Goal: Information Seeking & Learning: Find specific page/section

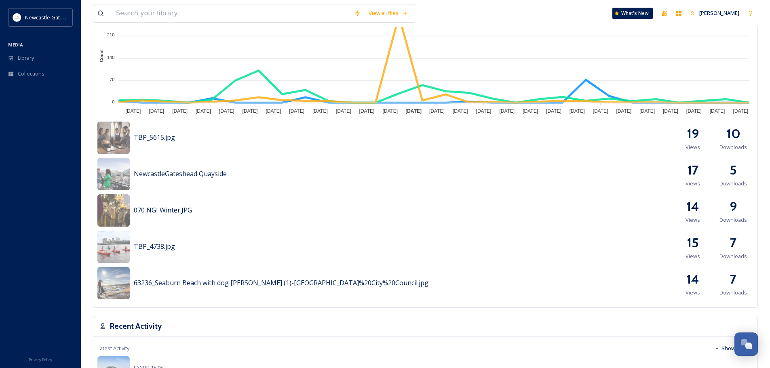
scroll to position [323, 0]
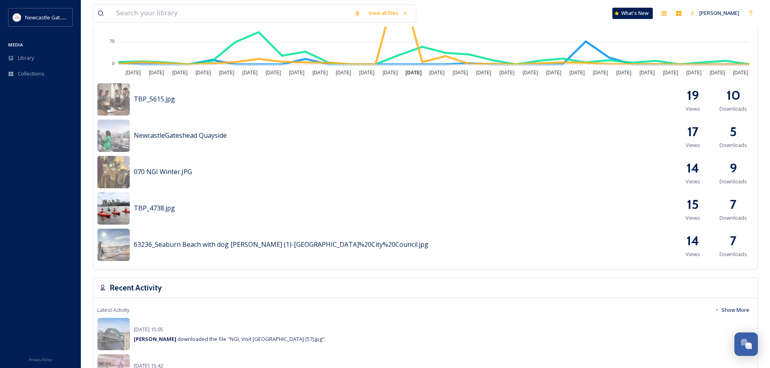
click at [111, 215] on img at bounding box center [113, 208] width 32 height 32
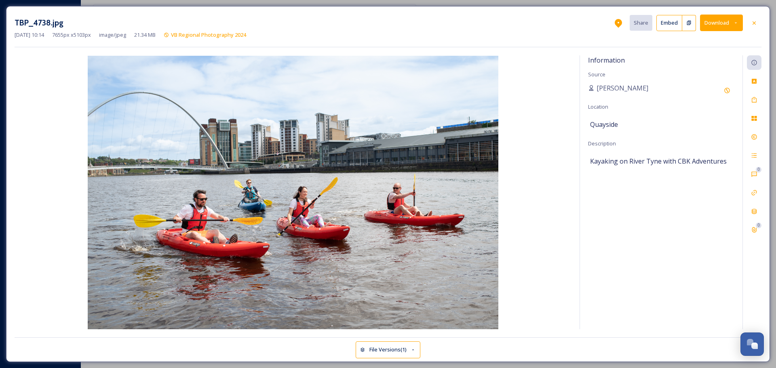
click at [751, 23] on icon at bounding box center [754, 23] width 6 height 6
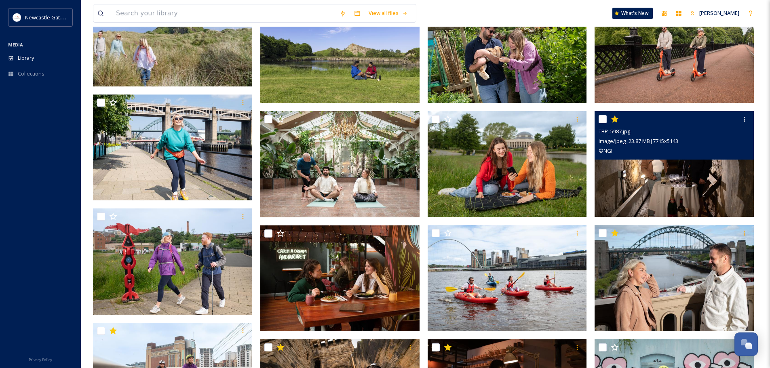
scroll to position [202, 0]
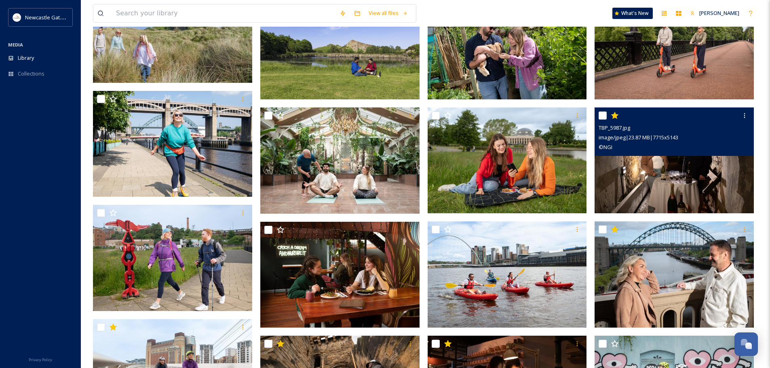
click at [646, 173] on img at bounding box center [673, 160] width 159 height 106
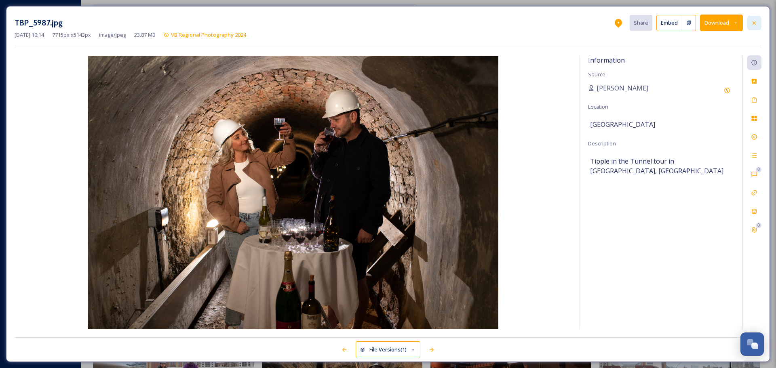
click at [753, 19] on div at bounding box center [754, 23] width 15 height 15
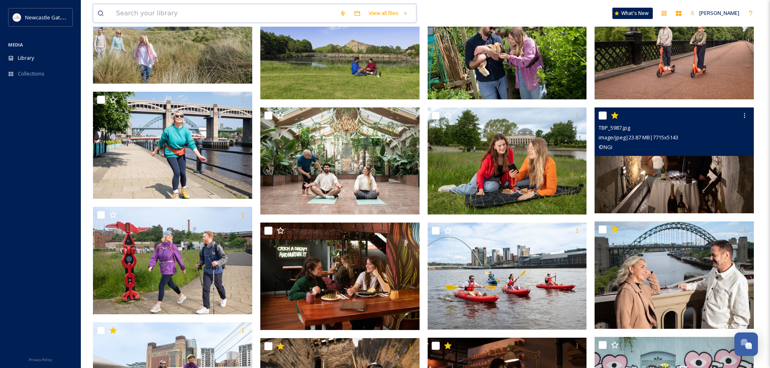
click at [201, 8] on input at bounding box center [223, 13] width 223 height 18
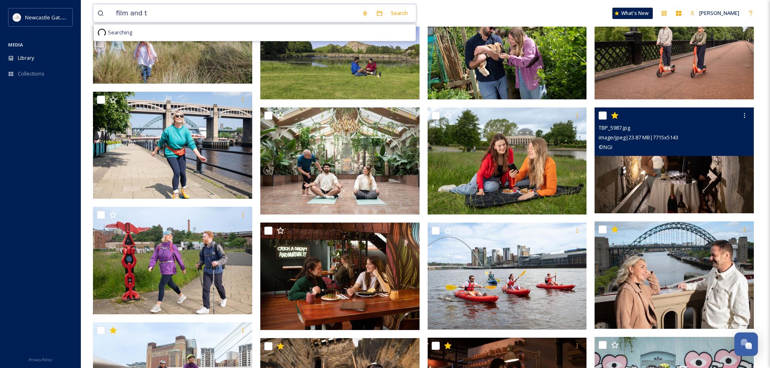
type input "film and tv"
click at [201, 8] on input at bounding box center [246, 13] width 203 height 18
type input "f"
type input "s"
type input "28 years"
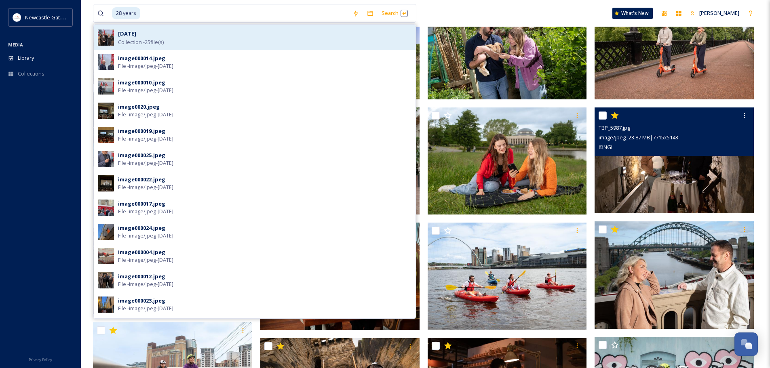
click at [160, 48] on div "[DATE] Collection - 25 file(s)" at bounding box center [255, 37] width 322 height 25
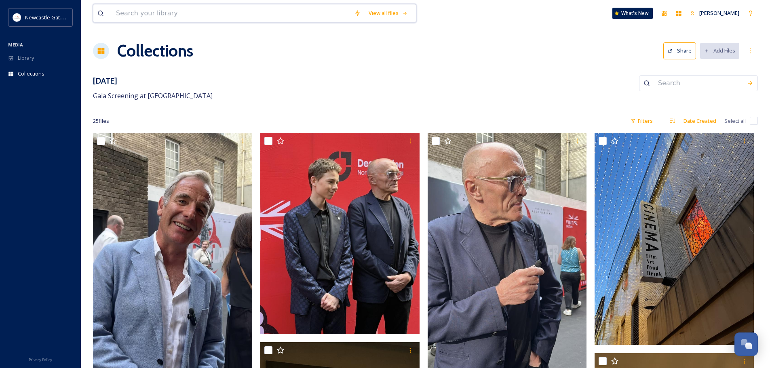
click at [154, 12] on input at bounding box center [231, 13] width 238 height 18
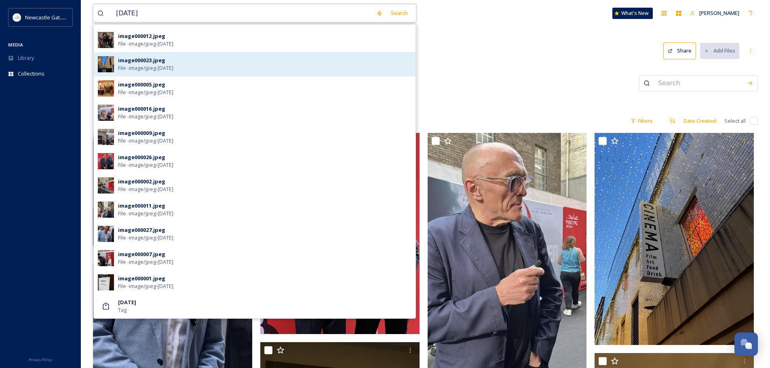
scroll to position [121, 0]
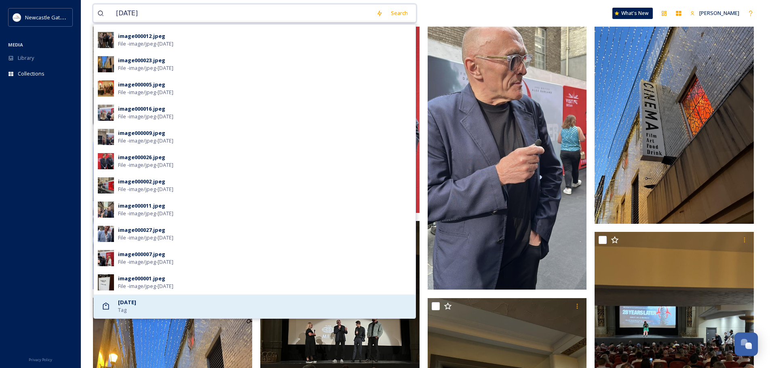
type input "[DATE]"
click at [121, 309] on span "Tag" at bounding box center [122, 310] width 8 height 8
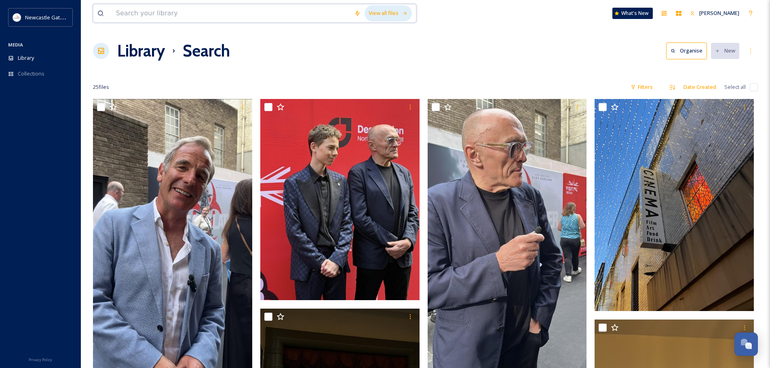
click at [380, 19] on div "View all files" at bounding box center [387, 13] width 47 height 16
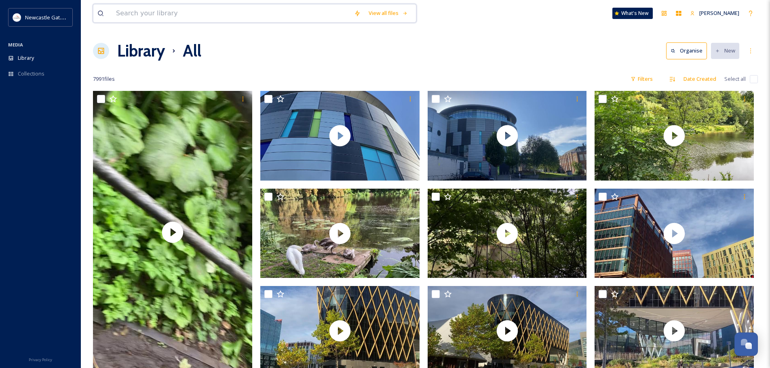
click at [257, 18] on input at bounding box center [231, 13] width 238 height 18
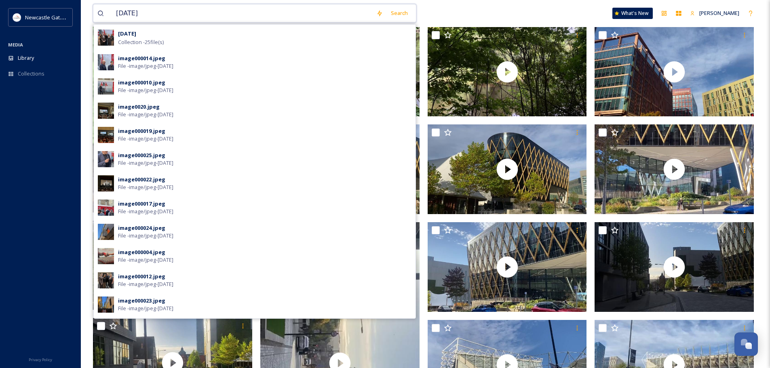
drag, startPoint x: 166, startPoint y: 17, endPoint x: 109, endPoint y: 13, distance: 57.1
click at [109, 13] on div "[DATE]" at bounding box center [234, 13] width 275 height 18
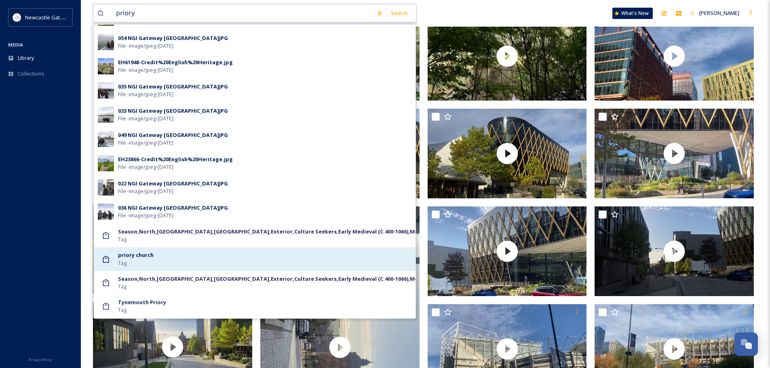
scroll to position [202, 0]
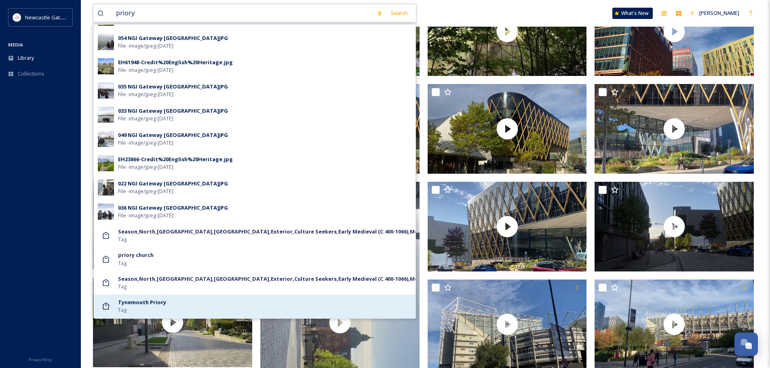
type input "priory"
click at [169, 306] on div "Tynemouth Priory Tag" at bounding box center [264, 306] width 293 height 15
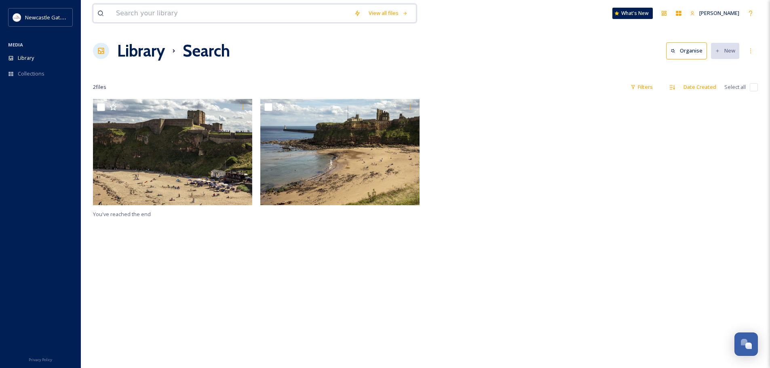
click at [175, 19] on input at bounding box center [231, 13] width 238 height 18
type input "[DATE]"
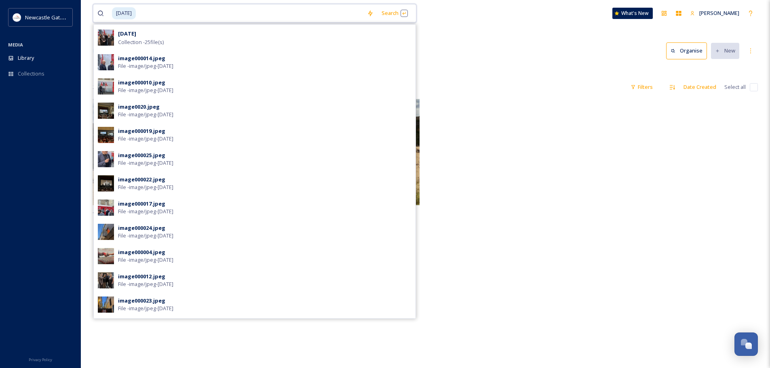
click at [180, 21] on input at bounding box center [250, 13] width 226 height 18
click at [390, 15] on div "Search Press Enter to search" at bounding box center [394, 13] width 34 height 16
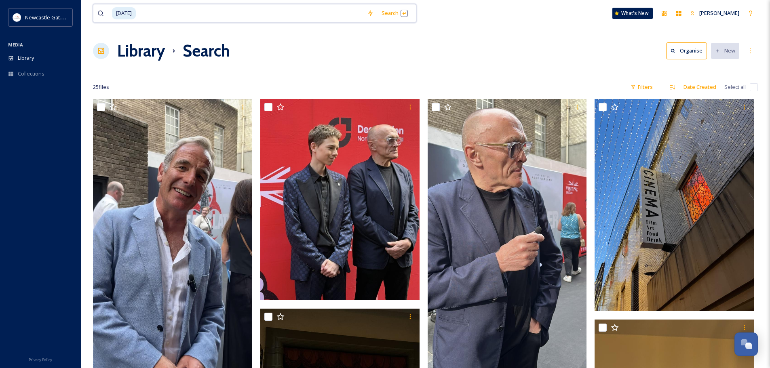
click at [136, 12] on span "[DATE]" at bounding box center [124, 13] width 24 height 12
click at [159, 12] on input at bounding box center [250, 13] width 226 height 18
type input "2"
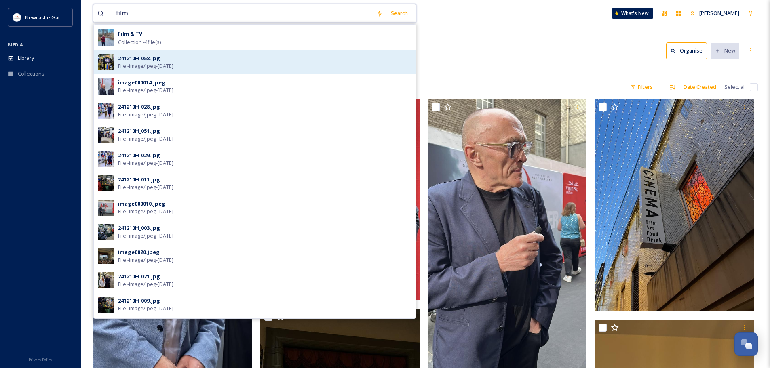
type input "film"
click at [143, 56] on div "241210H_058.jpg" at bounding box center [139, 59] width 42 height 8
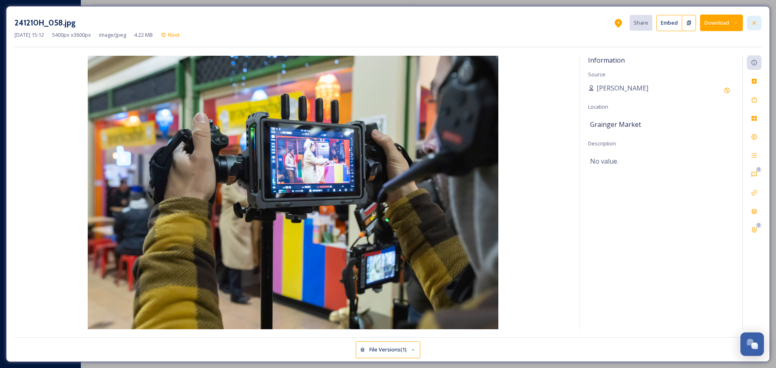
click at [751, 25] on icon at bounding box center [754, 23] width 6 height 6
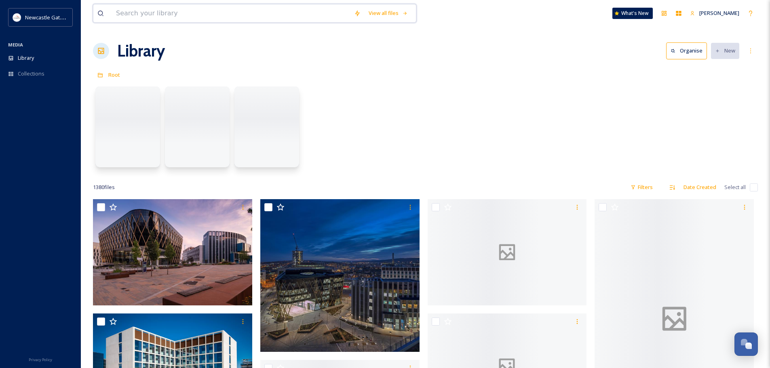
click at [152, 9] on input at bounding box center [231, 13] width 238 height 18
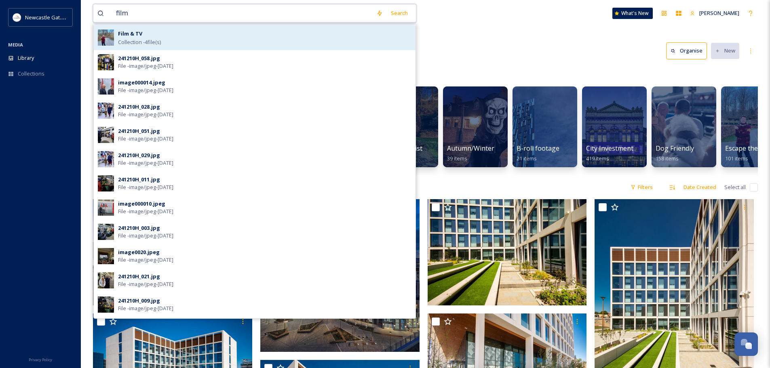
type input "film"
click at [137, 38] on div "Film & TV" at bounding box center [130, 34] width 24 height 10
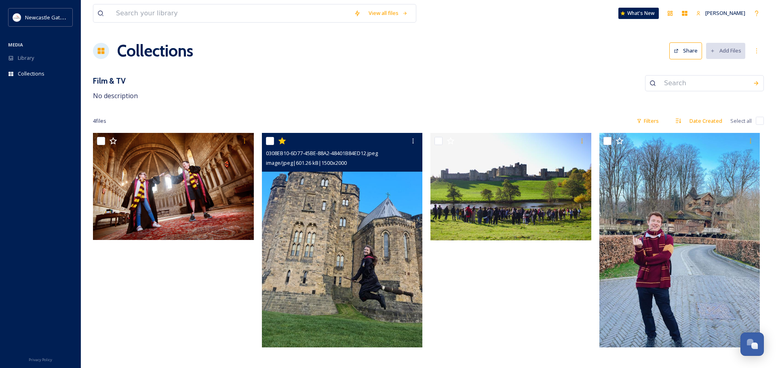
click at [337, 244] on img at bounding box center [342, 240] width 161 height 214
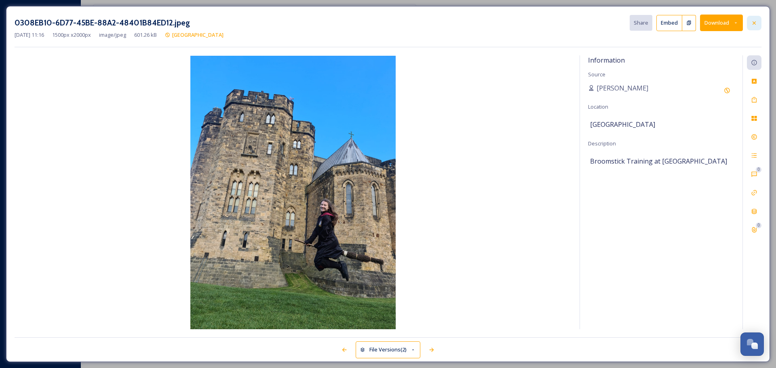
click at [764, 18] on div "0308EB10-6D77-45BE-88A2-48401B84ED12.jpeg Share Embed Download [DATE] 11:16 150…" at bounding box center [388, 184] width 764 height 356
click at [760, 20] on div at bounding box center [754, 23] width 15 height 15
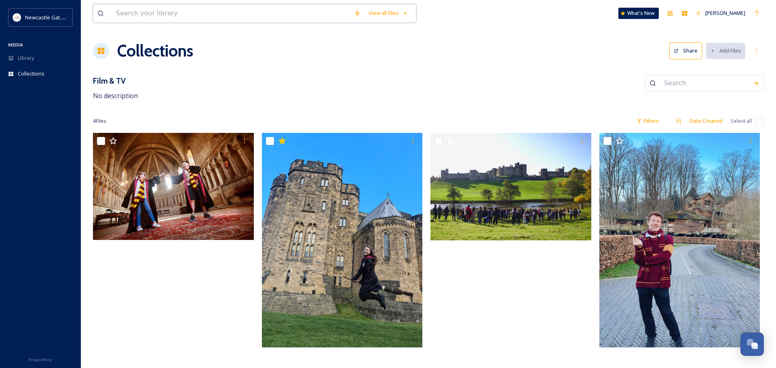
click at [173, 17] on input at bounding box center [231, 13] width 238 height 18
type input "s"
type input "n"
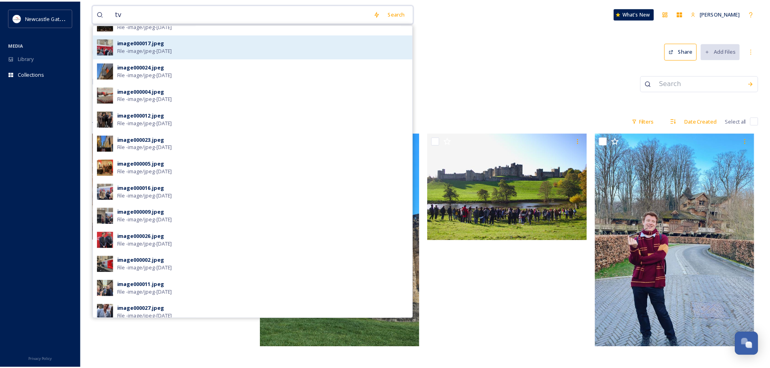
scroll to position [240, 0]
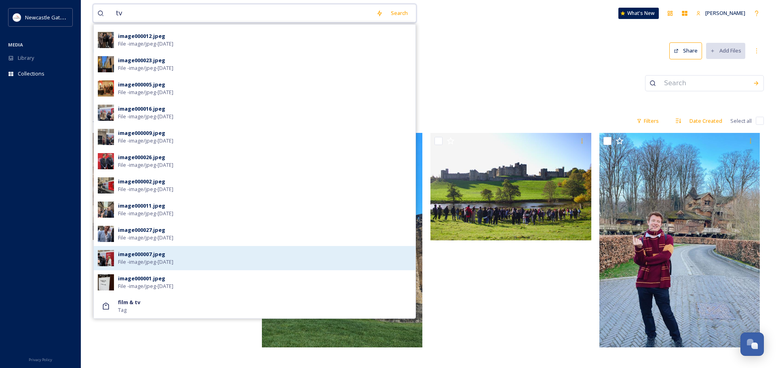
type input "tv"
click at [143, 253] on div "image000007.jpeg" at bounding box center [141, 254] width 47 height 8
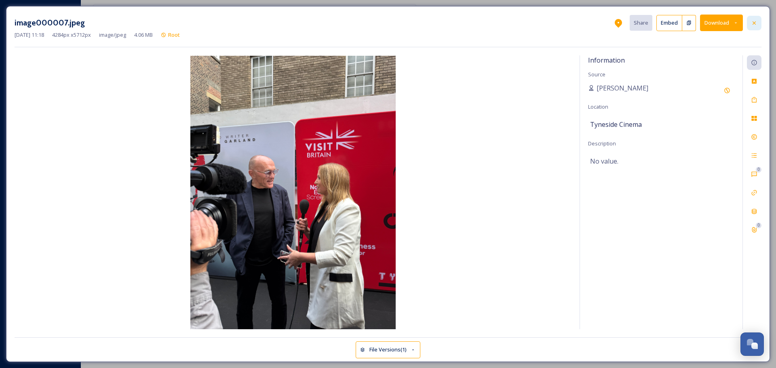
click at [747, 25] on div at bounding box center [754, 23] width 15 height 15
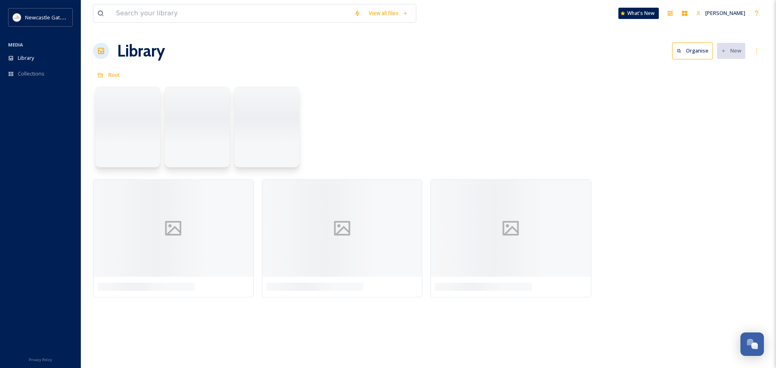
click at [170, 0] on div "View all files What's New [PERSON_NAME]" at bounding box center [428, 13] width 671 height 27
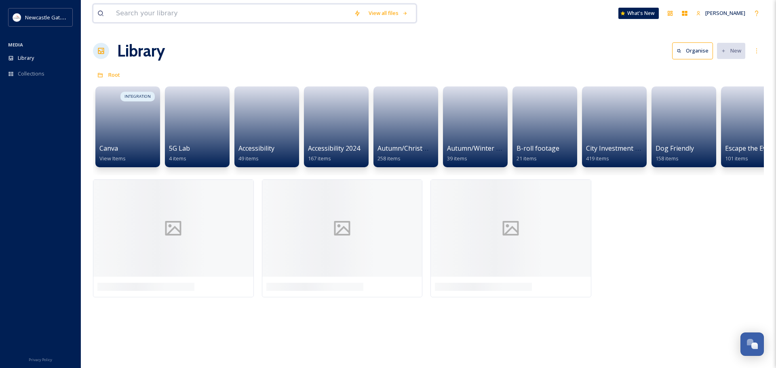
click at [170, 8] on input at bounding box center [231, 13] width 238 height 18
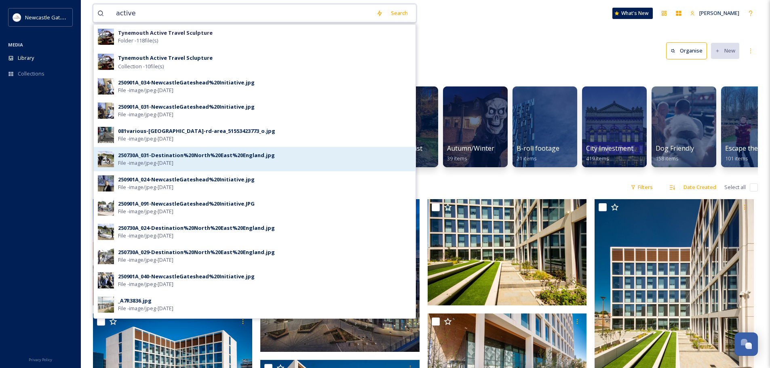
type input "active"
click at [190, 157] on div "250730A_031-Destination%20North%20East%20England.jpg" at bounding box center [196, 156] width 157 height 8
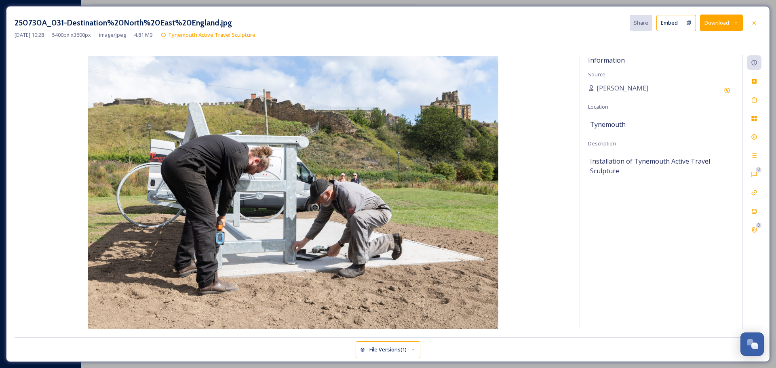
click at [761, 23] on div "250730A_031-Destination%20North%20East%20England.jpg Share Embed Download [DATE…" at bounding box center [388, 184] width 764 height 356
click at [753, 22] on icon at bounding box center [754, 23] width 6 height 6
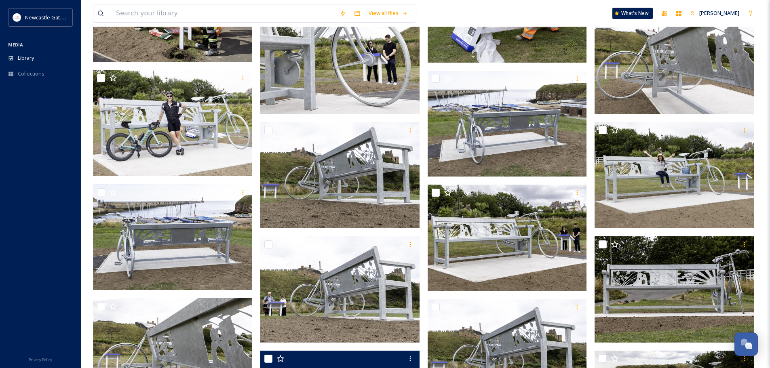
scroll to position [2613, 0]
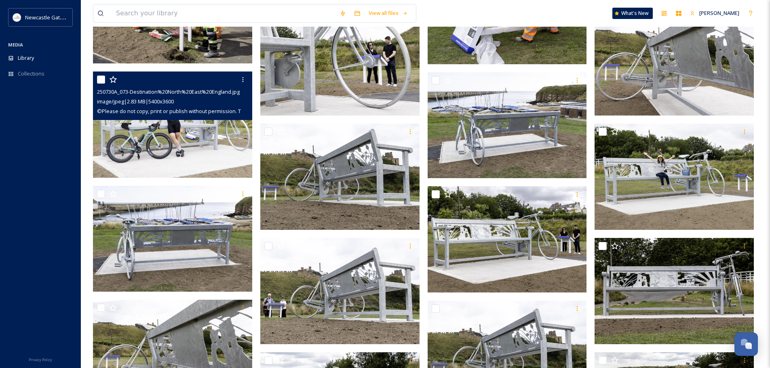
click at [139, 108] on span "© Please do not copy, print or publish without permission. Tel:[PHONE_NUMBER] …" at bounding box center [280, 111] width 366 height 8
click at [151, 135] on img at bounding box center [172, 125] width 159 height 106
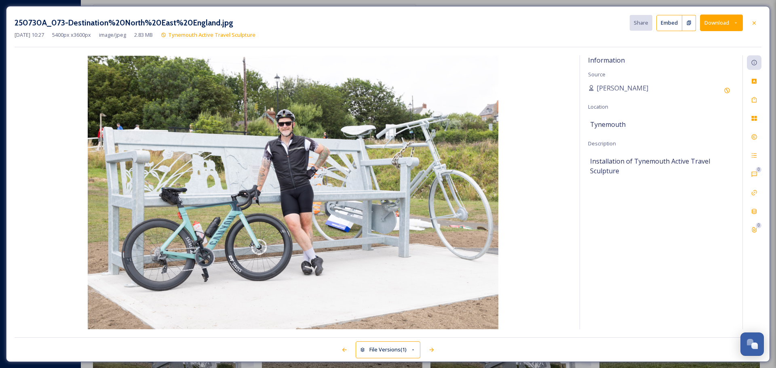
drag, startPoint x: 303, startPoint y: 181, endPoint x: 756, endPoint y: 20, distance: 480.2
click at [756, 20] on icon at bounding box center [754, 23] width 6 height 6
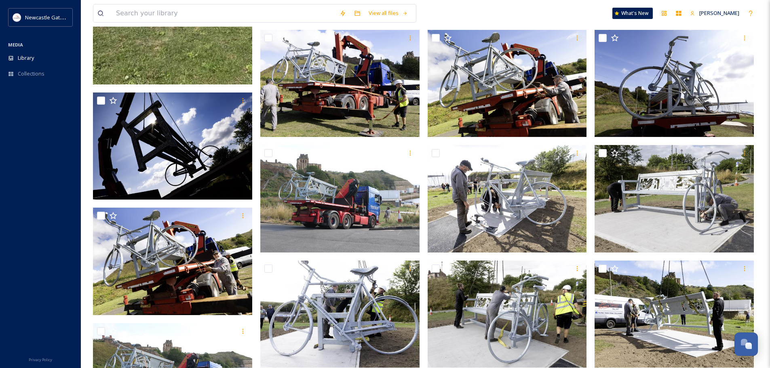
scroll to position [310, 0]
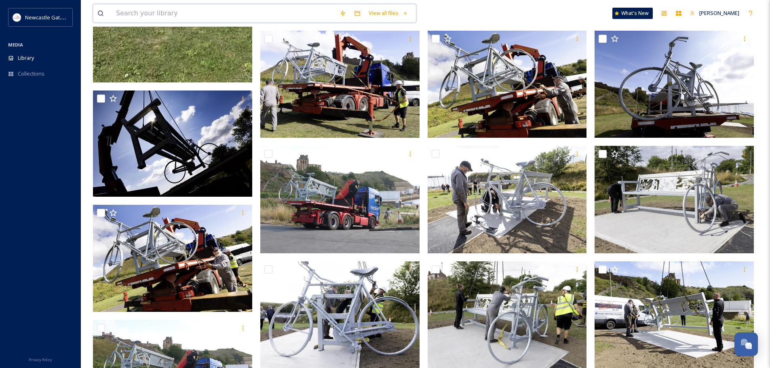
click at [160, 9] on input at bounding box center [223, 13] width 223 height 18
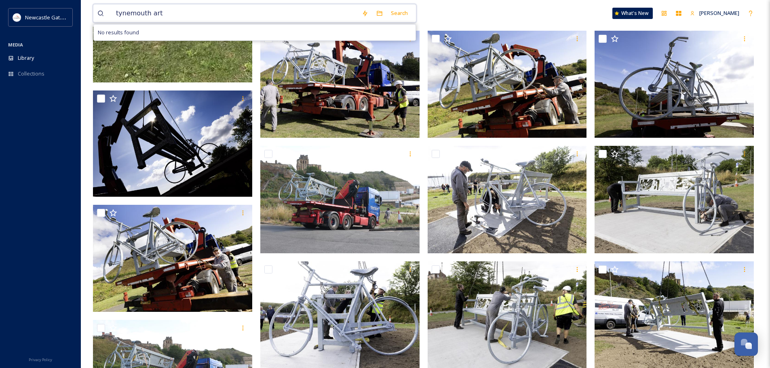
type input "tynemouth art"
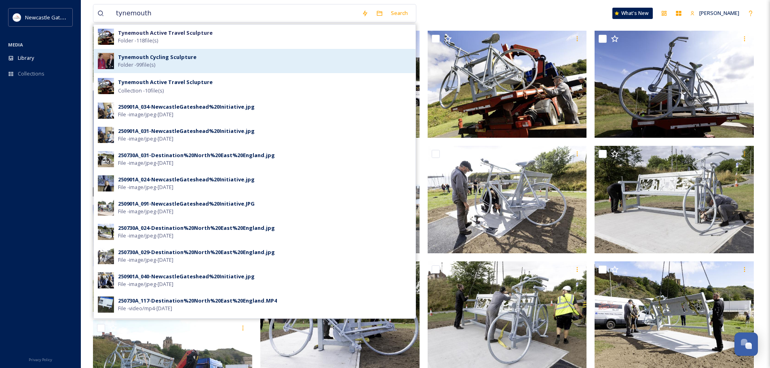
click at [169, 56] on strong "Tynemouth Cycling Sculpture" at bounding box center [157, 56] width 78 height 7
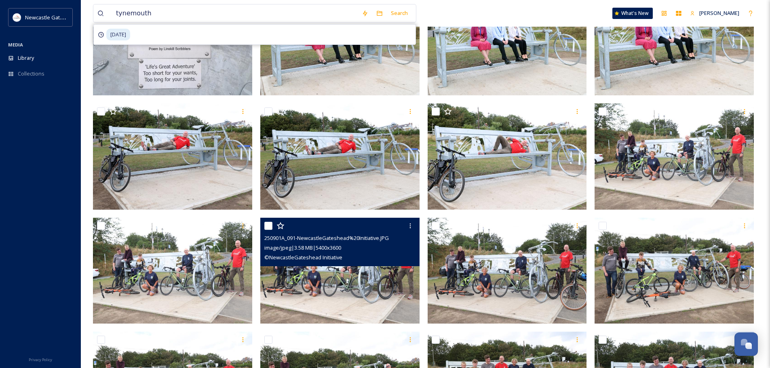
scroll to position [283, 0]
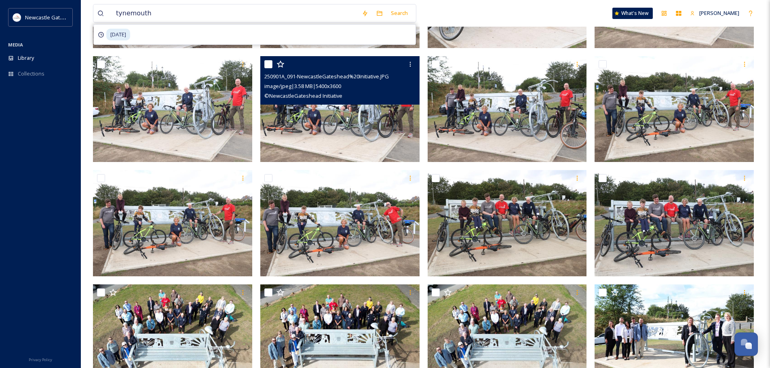
click at [324, 129] on img at bounding box center [339, 109] width 159 height 106
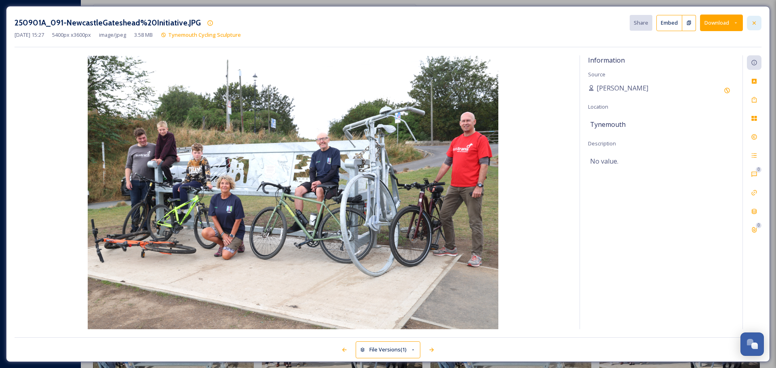
click at [753, 24] on icon at bounding box center [753, 22] width 3 height 3
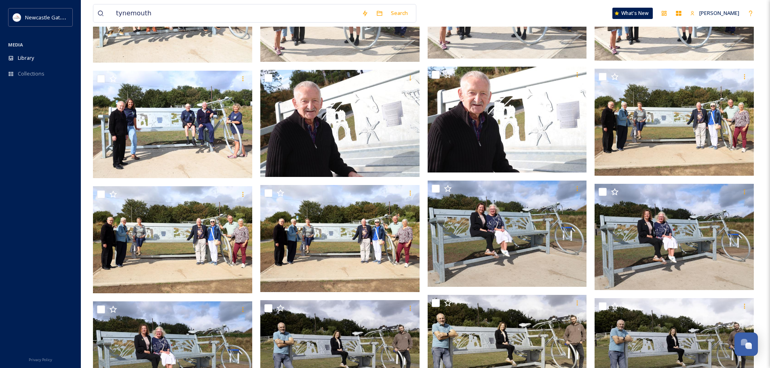
scroll to position [716, 0]
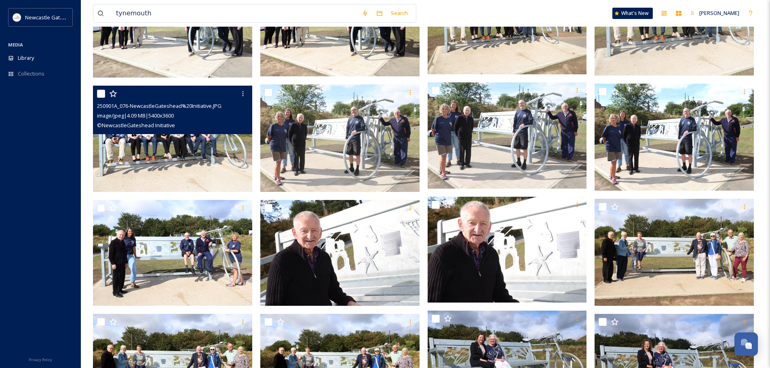
click at [150, 156] on img at bounding box center [172, 139] width 159 height 106
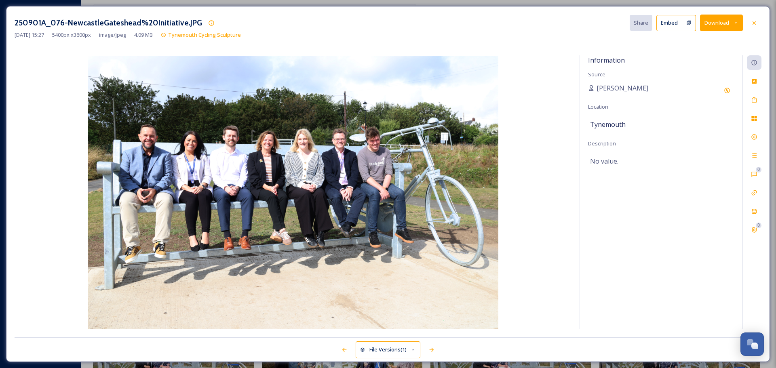
click at [751, 21] on icon at bounding box center [754, 23] width 6 height 6
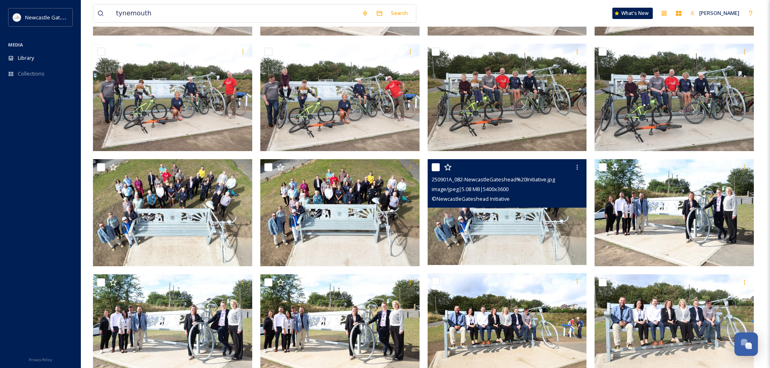
scroll to position [353, 0]
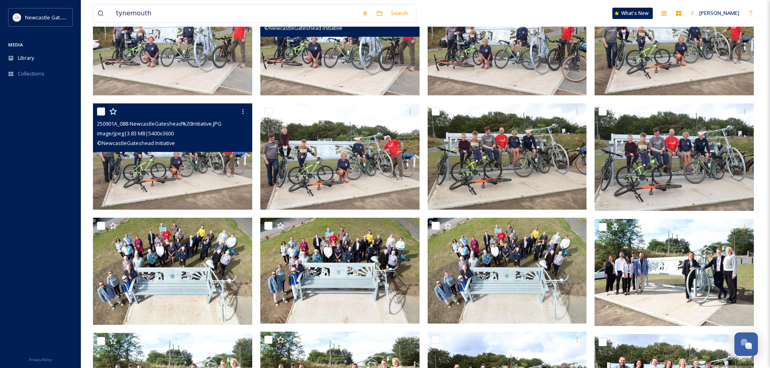
click at [137, 181] on img at bounding box center [172, 156] width 159 height 106
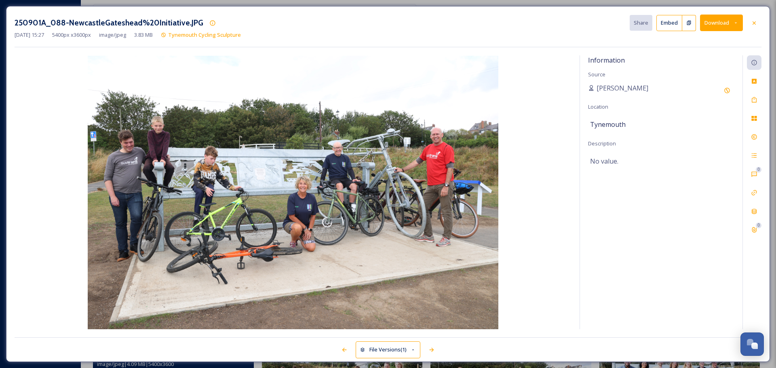
drag, startPoint x: 755, startPoint y: 20, endPoint x: 735, endPoint y: 41, distance: 28.3
click at [755, 20] on icon at bounding box center [754, 23] width 6 height 6
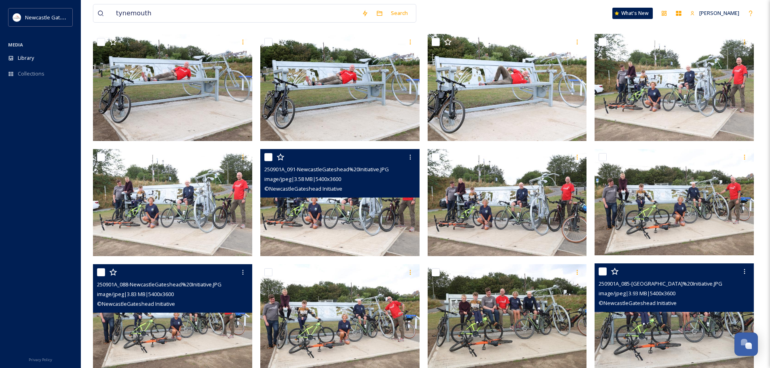
scroll to position [191, 0]
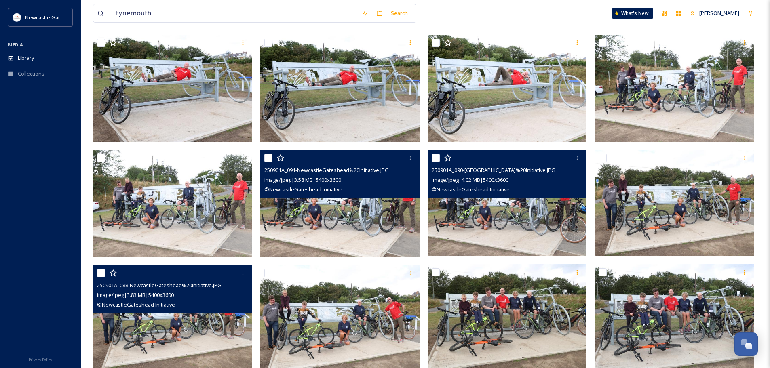
click at [520, 226] on img at bounding box center [506, 203] width 159 height 106
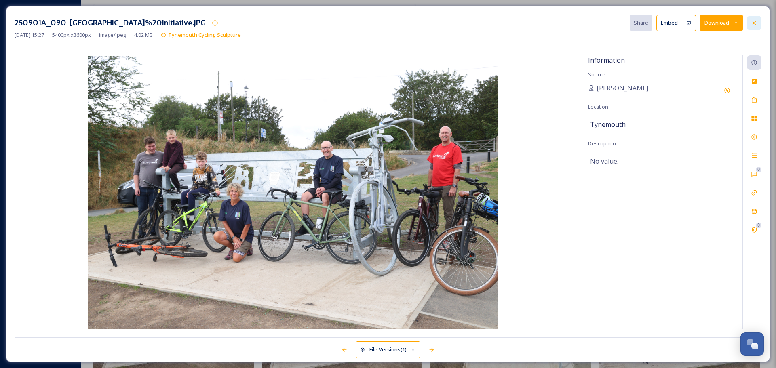
click at [751, 25] on icon at bounding box center [754, 23] width 6 height 6
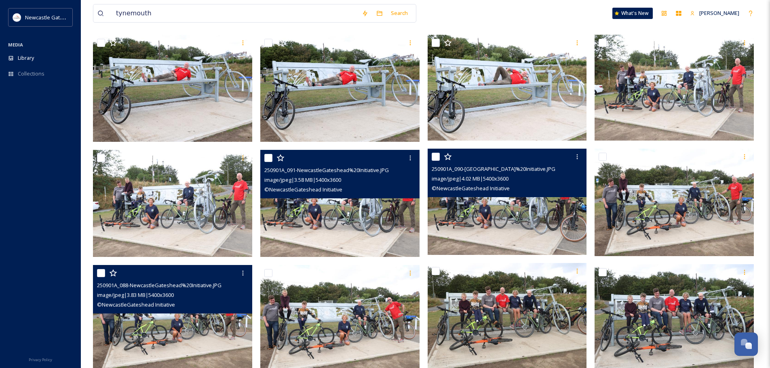
scroll to position [70, 0]
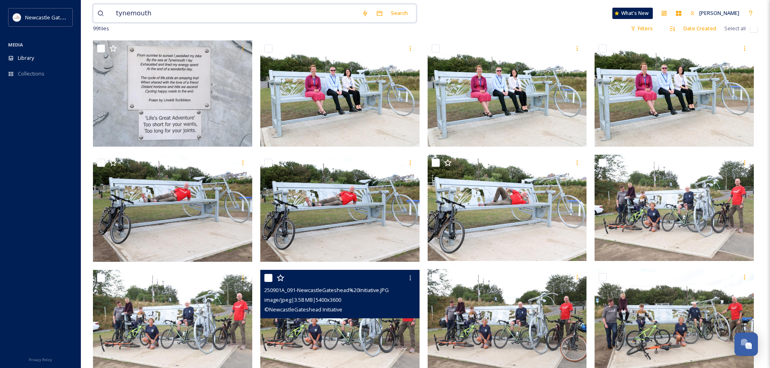
click at [162, 11] on input "tynemouth" at bounding box center [235, 13] width 246 height 18
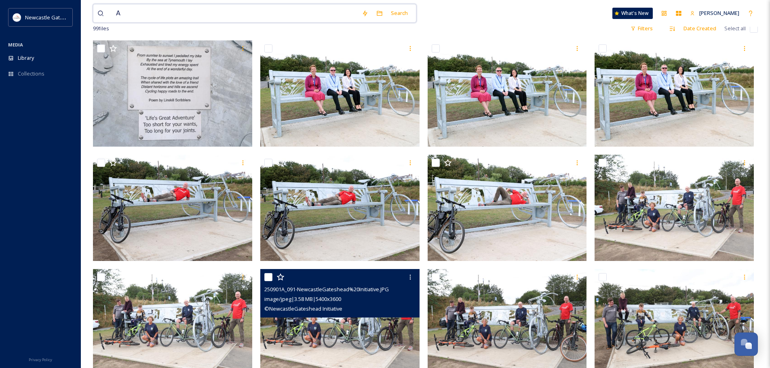
type input "AI"
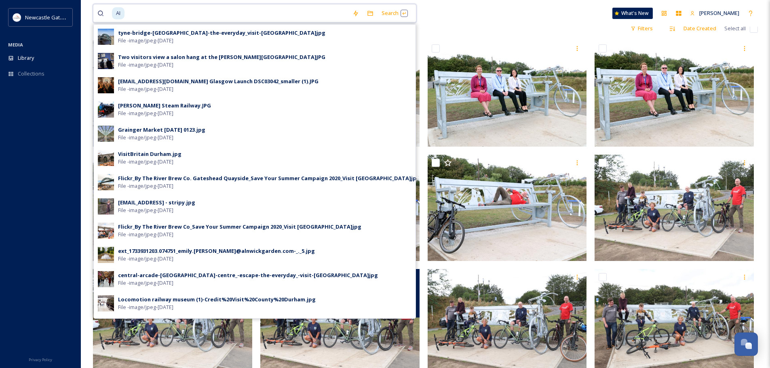
click at [162, 11] on input at bounding box center [236, 13] width 223 height 18
type input "A"
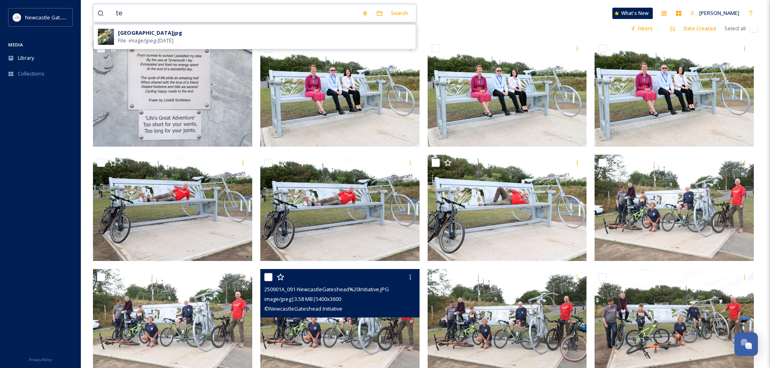
type input "t"
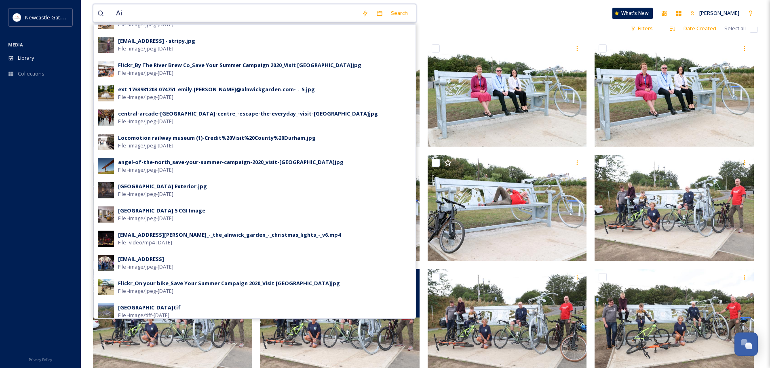
scroll to position [191, 0]
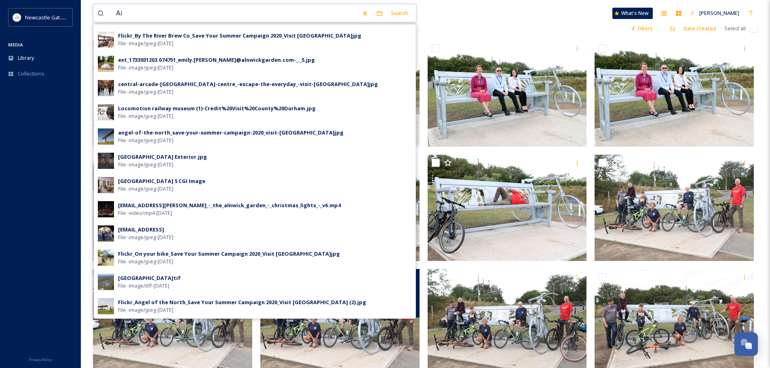
drag, startPoint x: 140, startPoint y: 6, endPoint x: 98, endPoint y: 9, distance: 42.1
click at [98, 9] on div "Ai" at bounding box center [227, 13] width 260 height 18
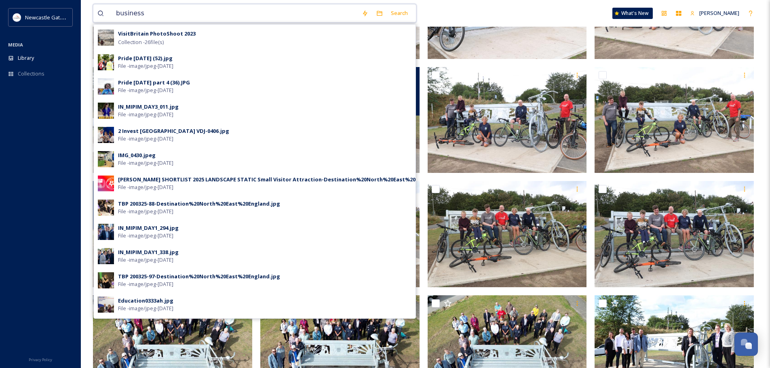
scroll to position [0, 0]
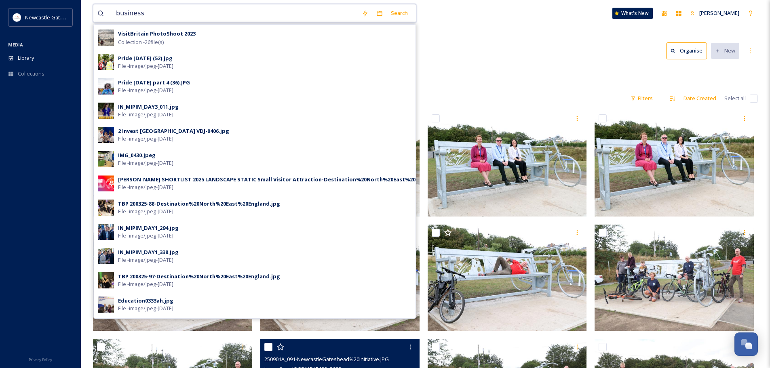
click at [122, 10] on input "business" at bounding box center [235, 13] width 246 height 18
type input "h"
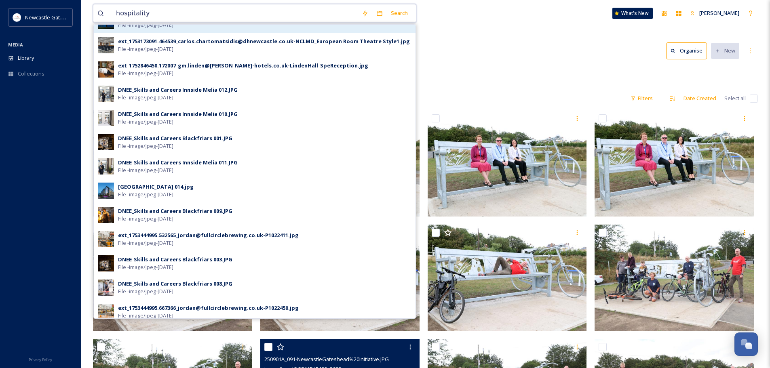
scroll to position [162, 0]
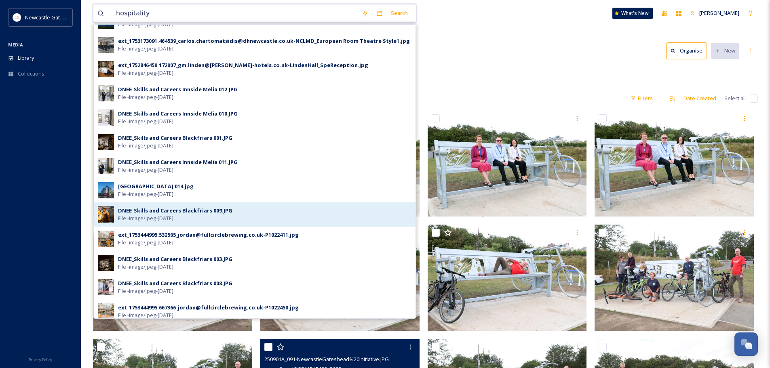
type input "hospitality"
click at [161, 221] on span "File - image/jpeg - [DATE]" at bounding box center [145, 219] width 55 height 8
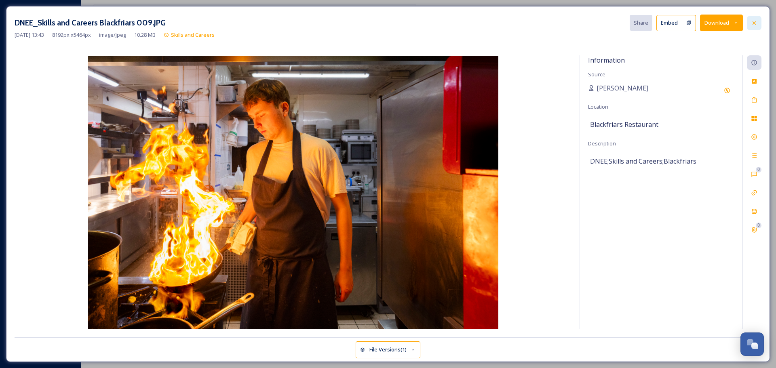
click at [756, 28] on div at bounding box center [754, 23] width 15 height 15
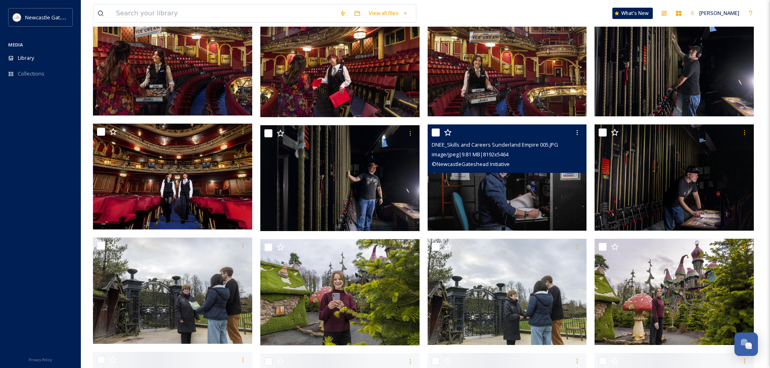
scroll to position [646, 0]
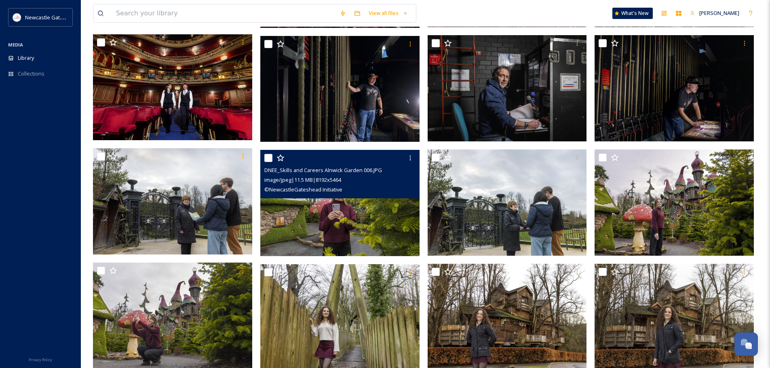
click at [346, 224] on img at bounding box center [339, 203] width 159 height 106
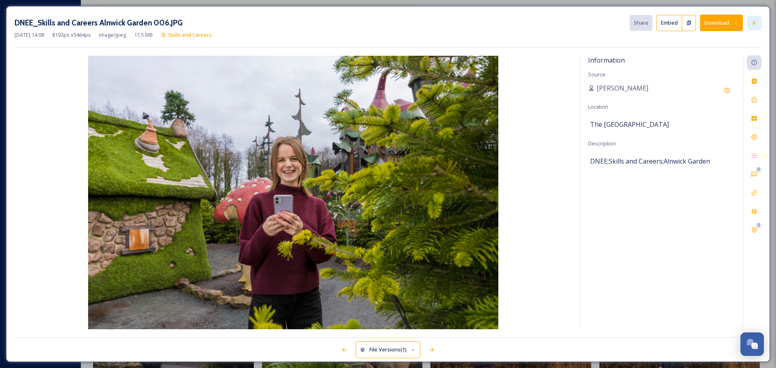
click at [747, 19] on div at bounding box center [754, 23] width 15 height 15
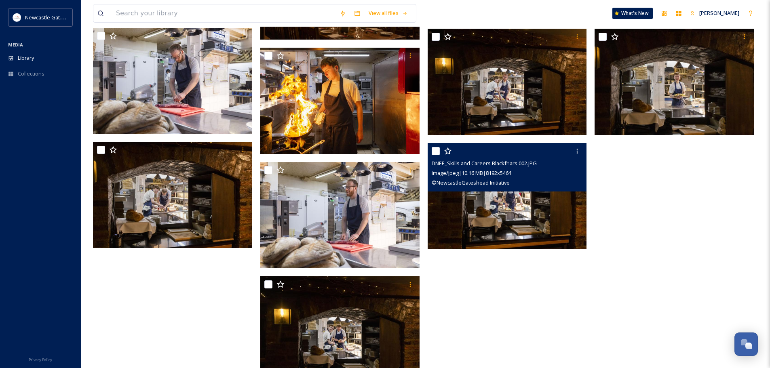
scroll to position [2509, 0]
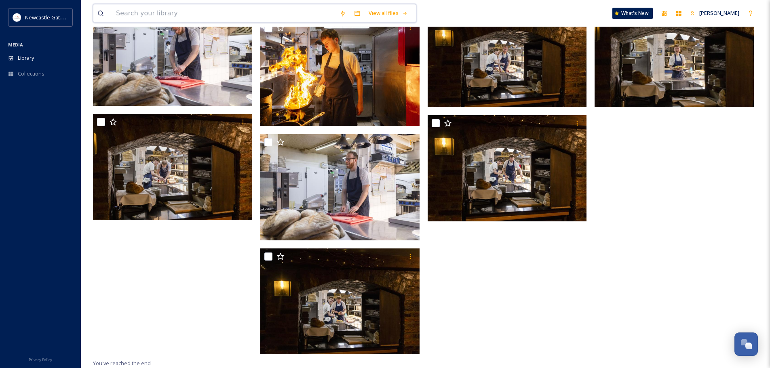
click at [135, 13] on input at bounding box center [223, 13] width 223 height 18
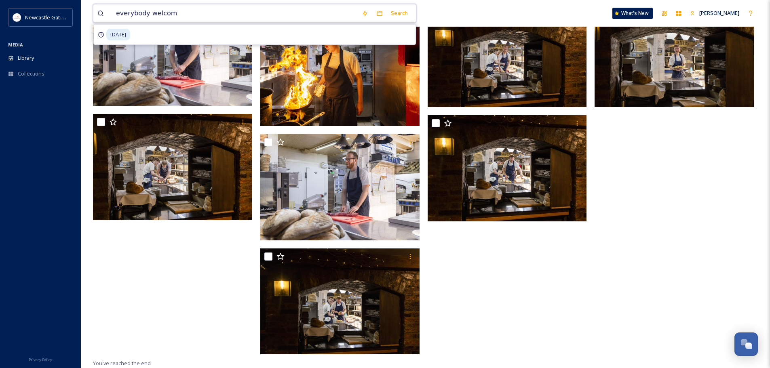
type input "everybody welcome"
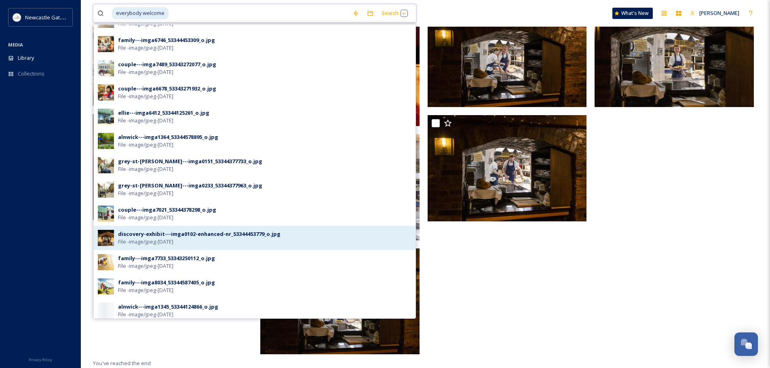
scroll to position [121, 0]
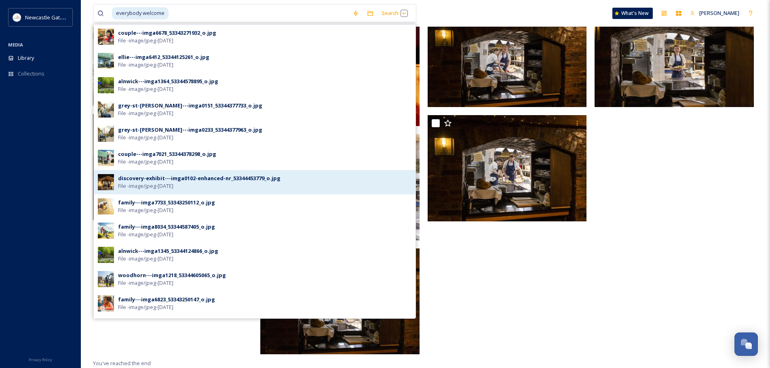
click at [196, 183] on div "discovery-exhibit---imga0102-enhanced-nr_53344453779_o.jpg File - image/jpeg - …" at bounding box center [264, 182] width 293 height 15
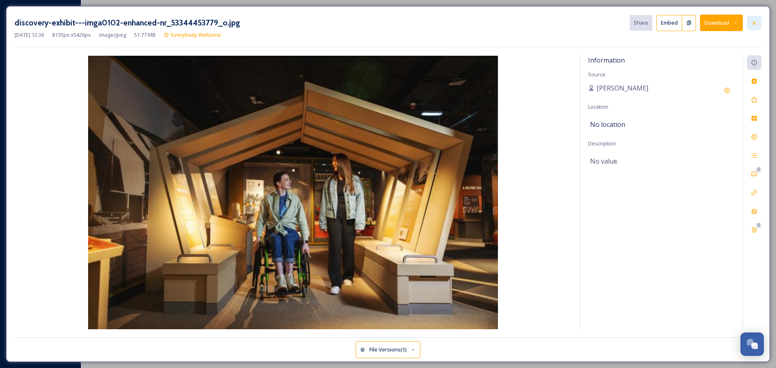
click at [749, 22] on div at bounding box center [754, 23] width 15 height 15
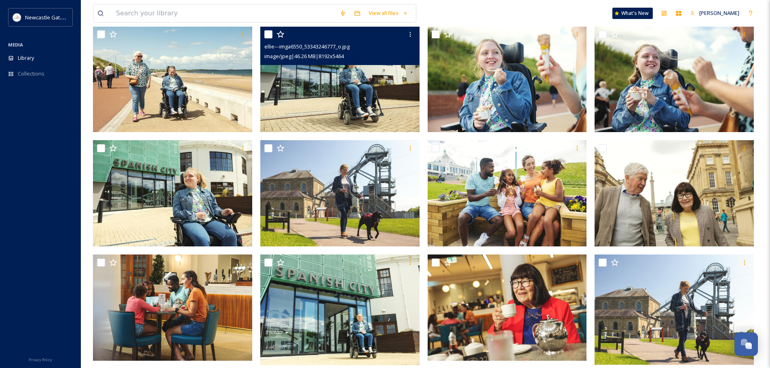
scroll to position [309, 0]
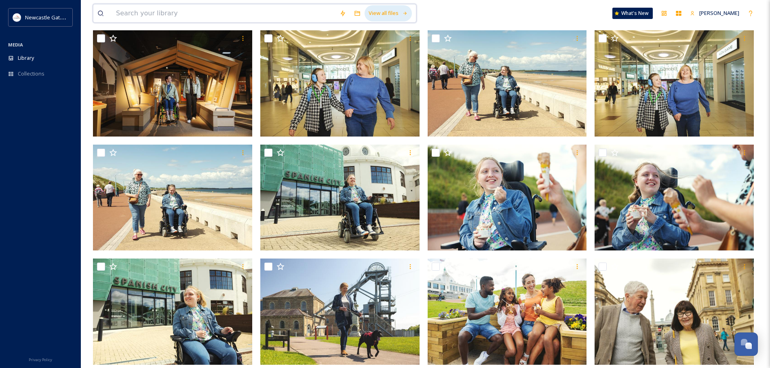
click at [386, 10] on div "View all files" at bounding box center [387, 13] width 47 height 16
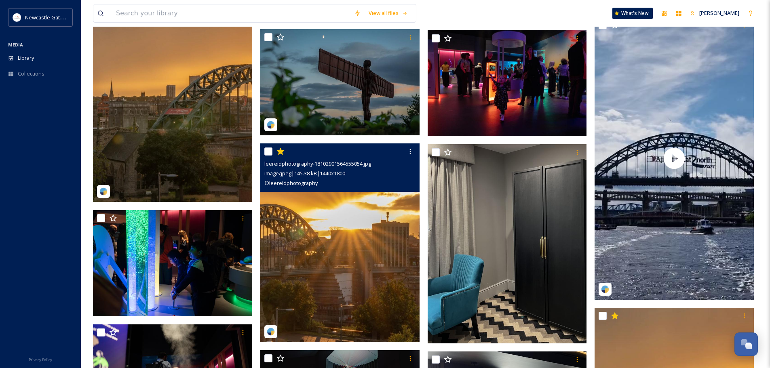
scroll to position [16300, 0]
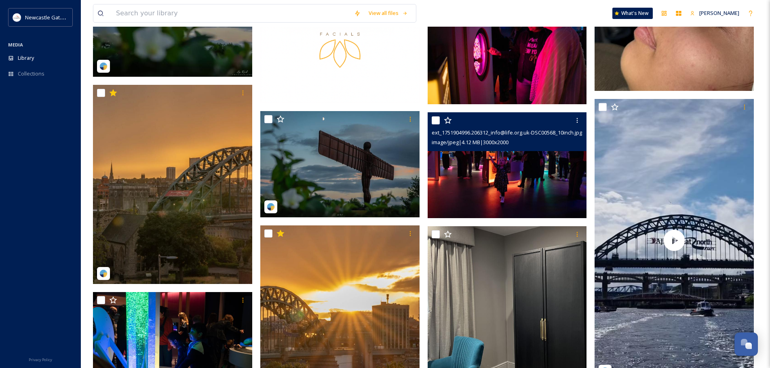
click at [468, 168] on img at bounding box center [506, 165] width 159 height 106
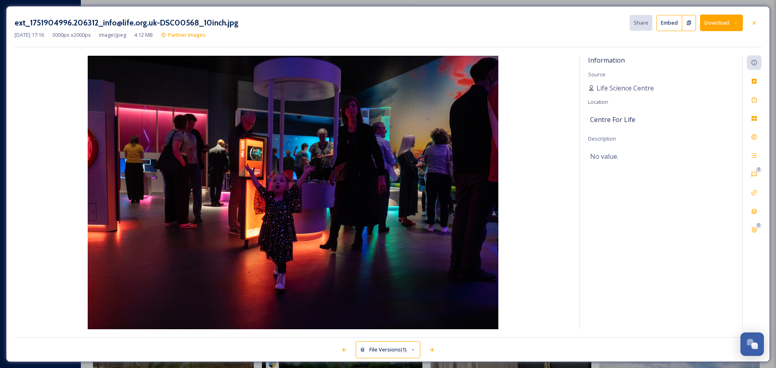
click at [751, 21] on icon at bounding box center [754, 23] width 6 height 6
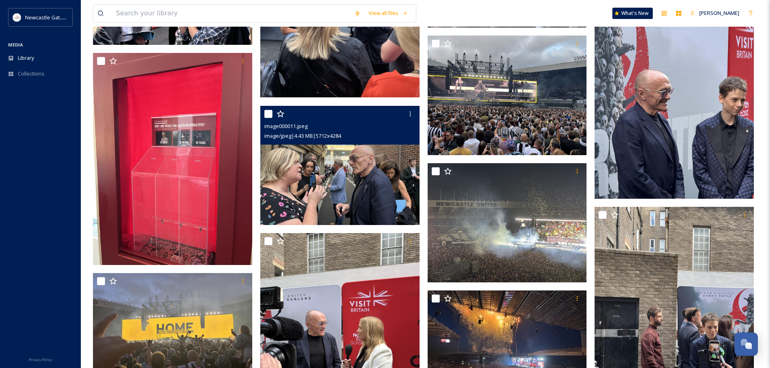
scroll to position [18724, 0]
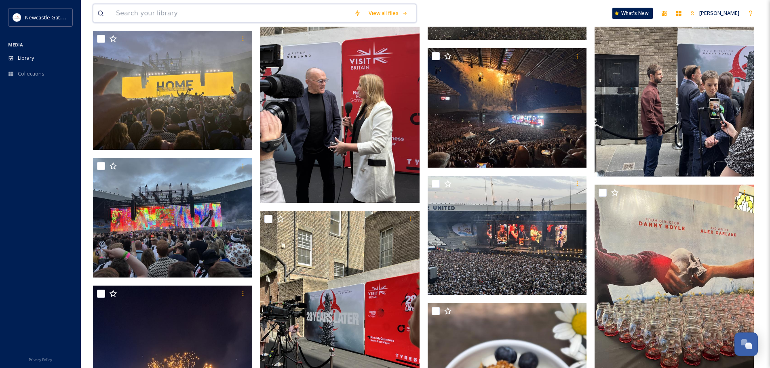
click at [192, 10] on input at bounding box center [231, 13] width 238 height 18
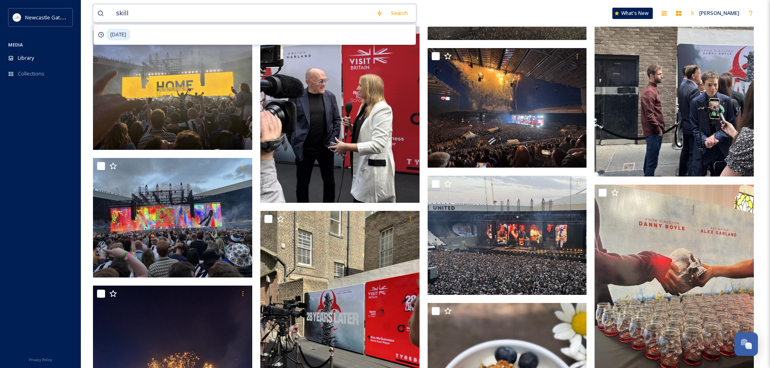
type input "skills"
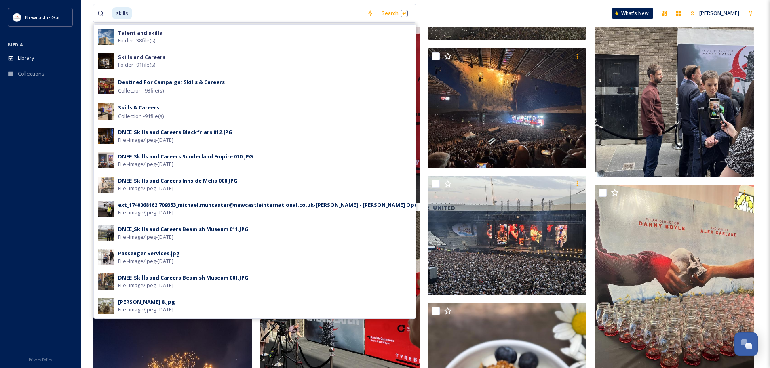
click at [522, 15] on div "skills Search Talent and skills Folder - 38 file(s) Skills and Careers Folder -…" at bounding box center [425, 13] width 665 height 27
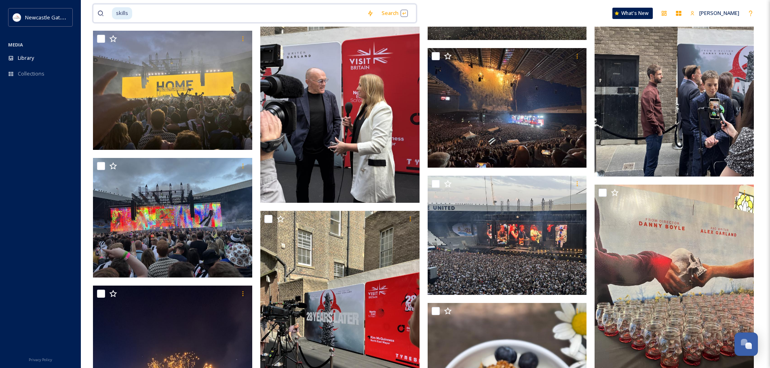
click at [199, 6] on input at bounding box center [248, 13] width 230 height 18
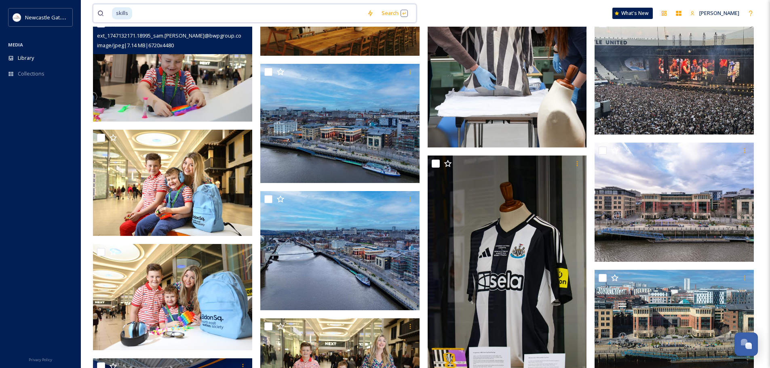
scroll to position [20178, 0]
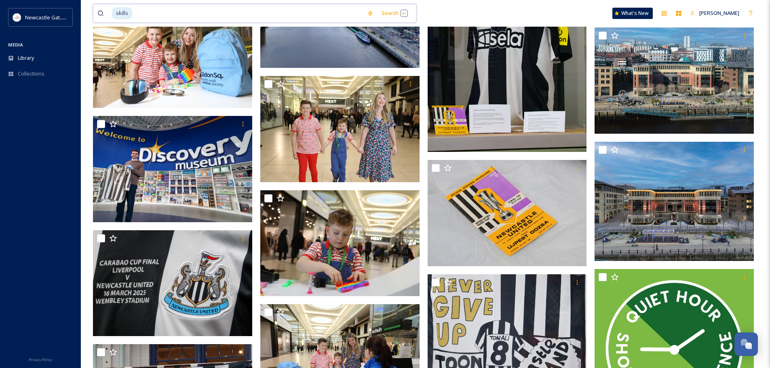
click at [158, 14] on input at bounding box center [248, 13] width 230 height 18
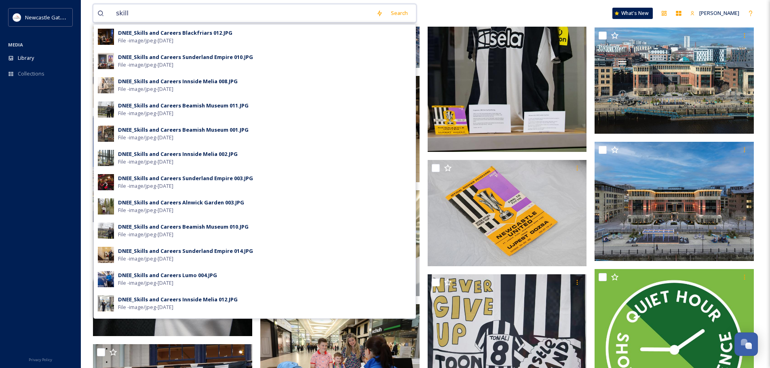
type input "skills"
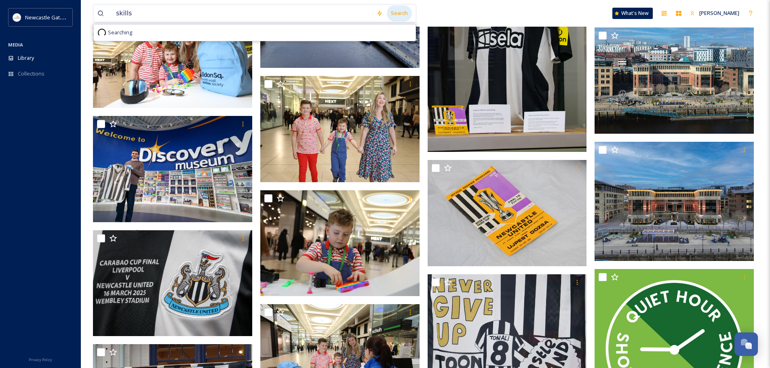
click at [394, 11] on div "Search" at bounding box center [399, 13] width 25 height 16
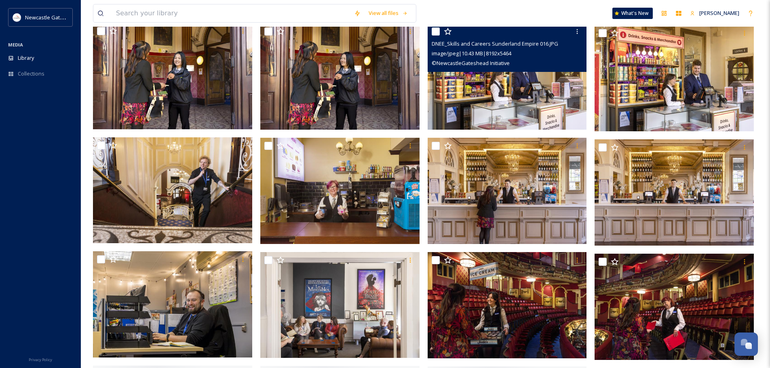
scroll to position [485, 0]
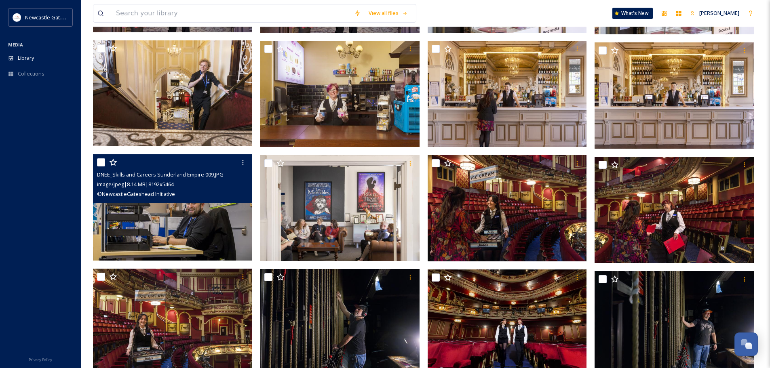
click at [156, 216] on img at bounding box center [172, 207] width 159 height 106
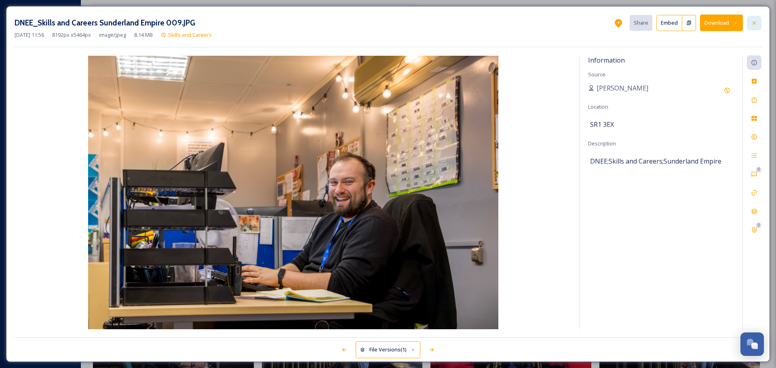
click at [757, 16] on div at bounding box center [754, 23] width 15 height 15
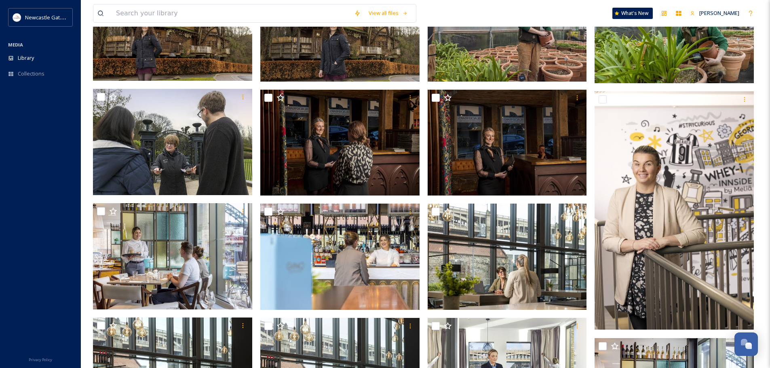
scroll to position [1121, 0]
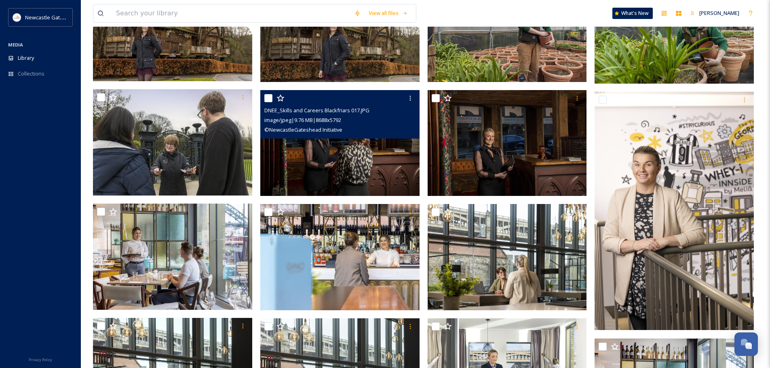
click at [367, 162] on img at bounding box center [339, 143] width 159 height 106
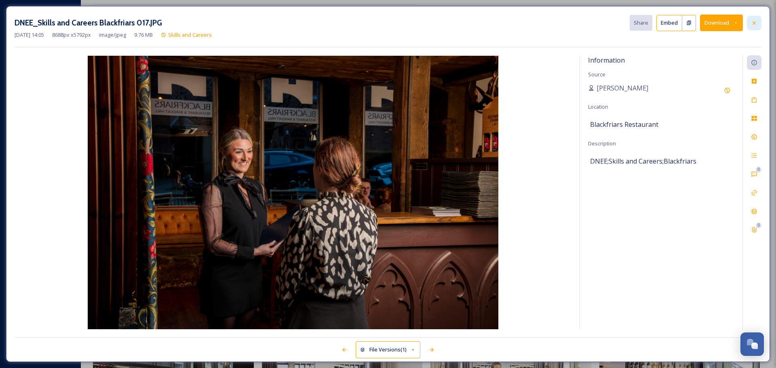
click at [755, 20] on icon at bounding box center [754, 23] width 6 height 6
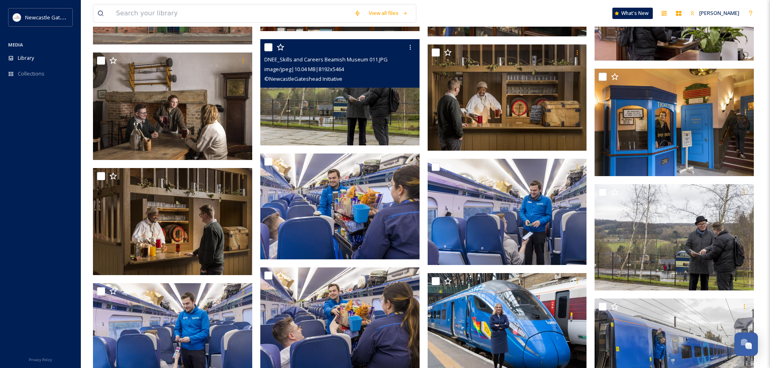
scroll to position [2061, 0]
